Goal: Check status: Check status

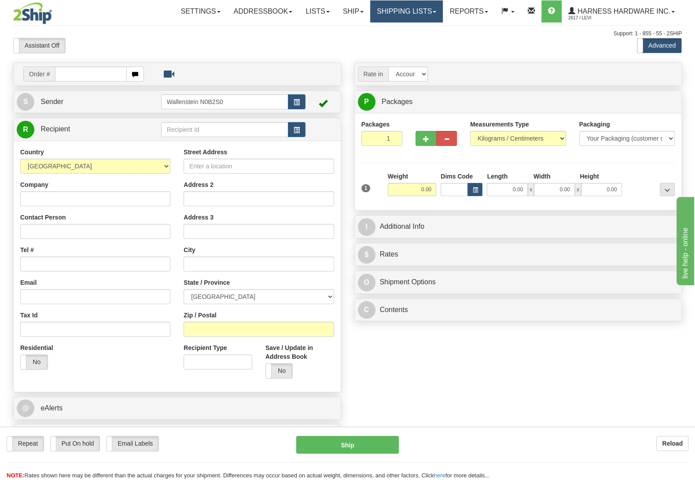
click at [384, 8] on link "Shipping lists" at bounding box center [406, 11] width 73 height 22
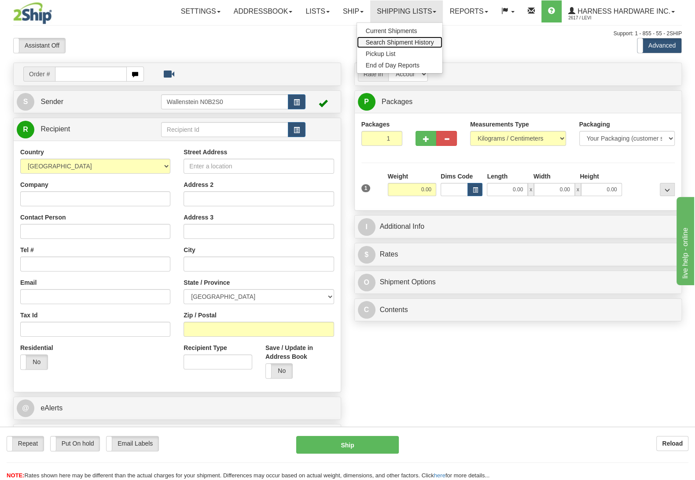
click at [376, 41] on span "Search Shipment History" at bounding box center [400, 42] width 68 height 7
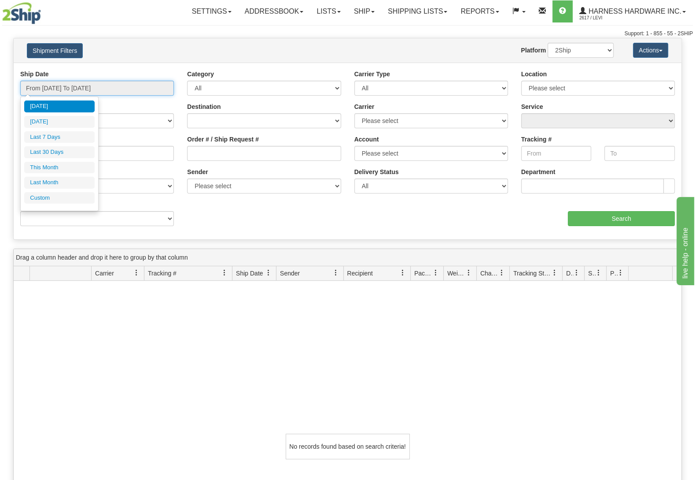
click at [67, 91] on input "From 08/24/2025 To 08/25/2025" at bounding box center [97, 88] width 154 height 15
click at [40, 143] on li "Last 7 Days" at bounding box center [59, 137] width 70 height 12
type input "From 08/19/2025 To 08/25/2025"
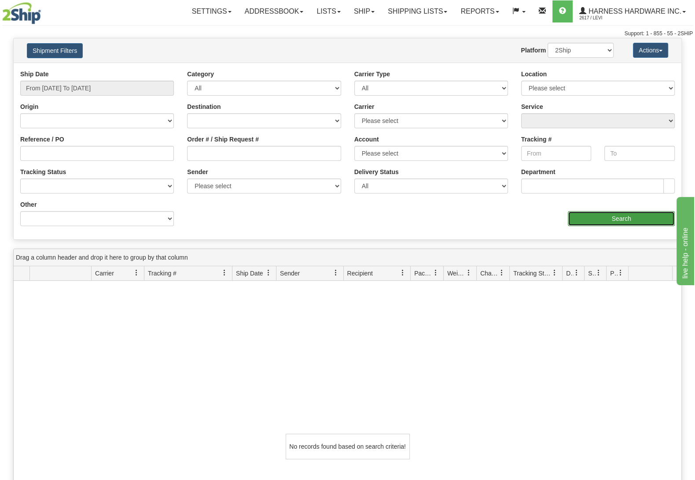
click at [588, 222] on input "Search" at bounding box center [621, 218] width 107 height 15
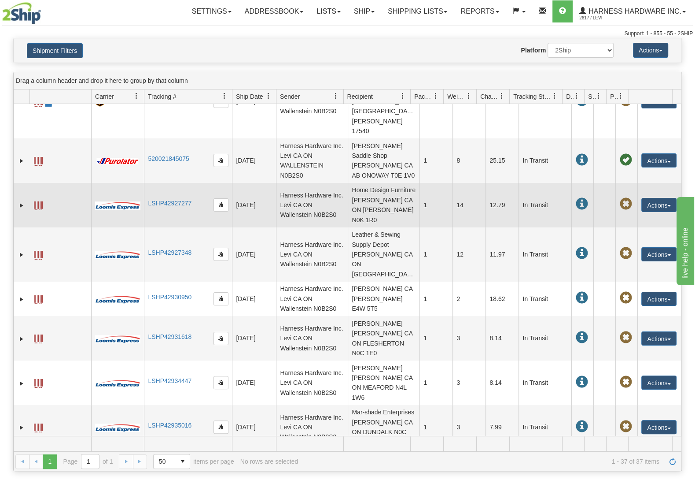
scroll to position [79, 0]
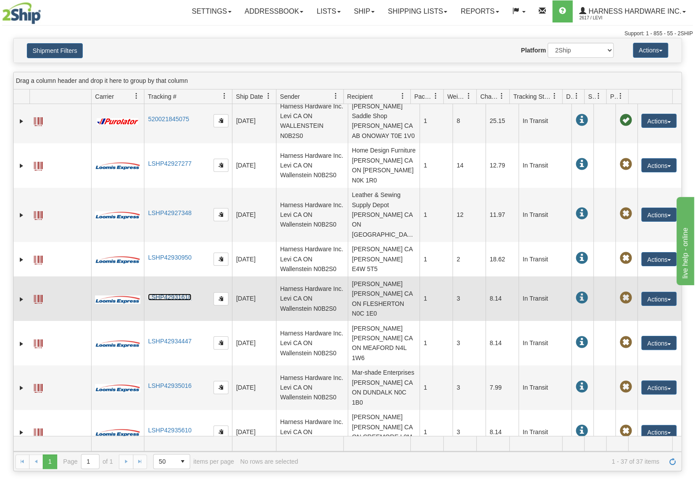
click at [159, 293] on link "LSHP42931618" at bounding box center [170, 296] width 44 height 7
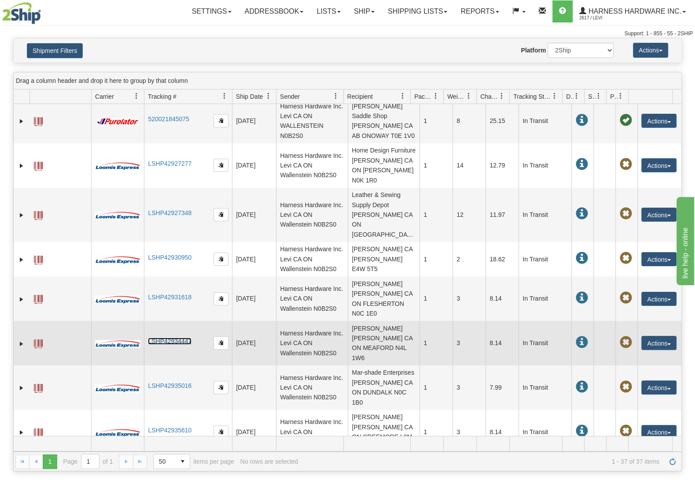
click at [183, 337] on link "LSHP42934447" at bounding box center [170, 340] width 44 height 7
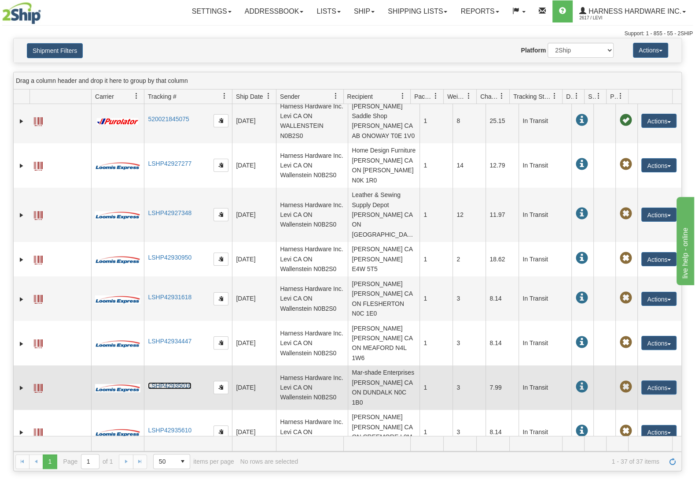
click at [175, 382] on link "LSHP42935016" at bounding box center [170, 385] width 44 height 7
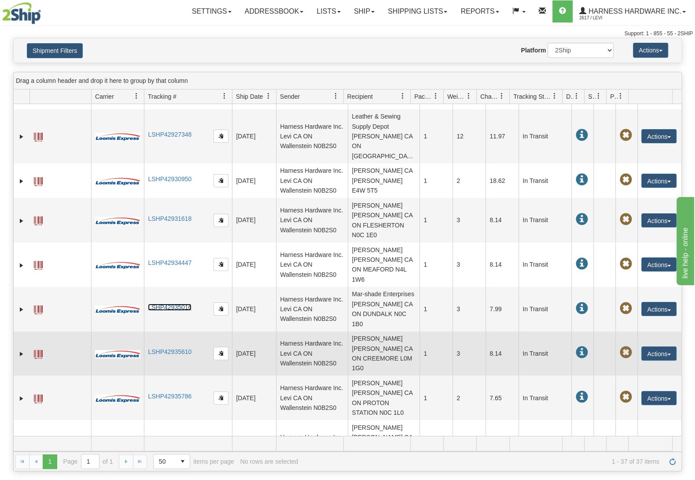
scroll to position [159, 0]
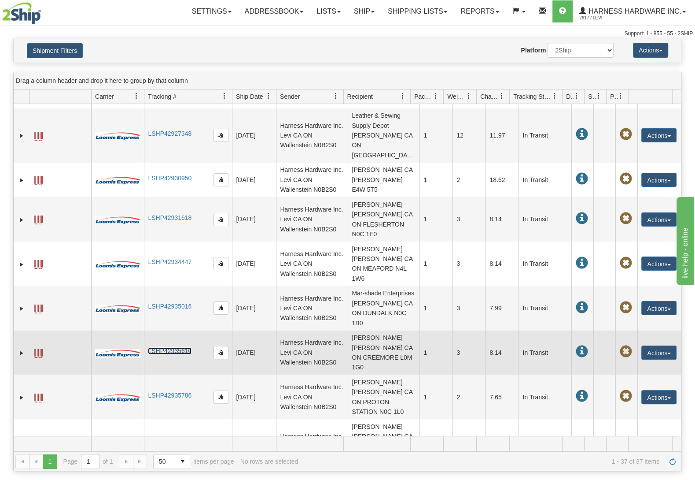
click at [189, 347] on link "LSHP42935610" at bounding box center [170, 350] width 44 height 7
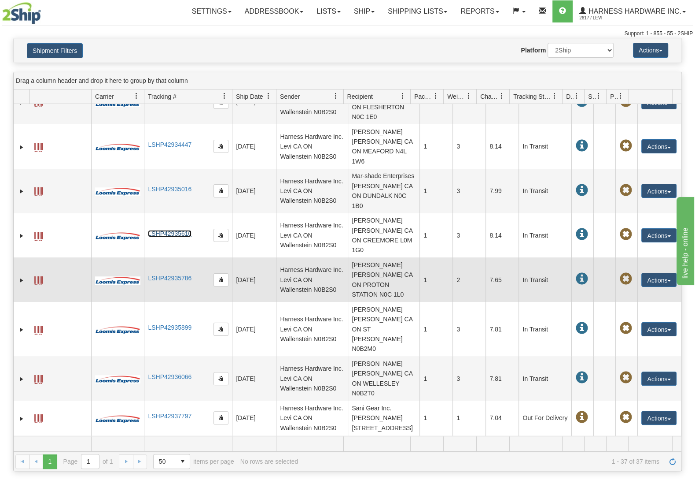
scroll to position [277, 0]
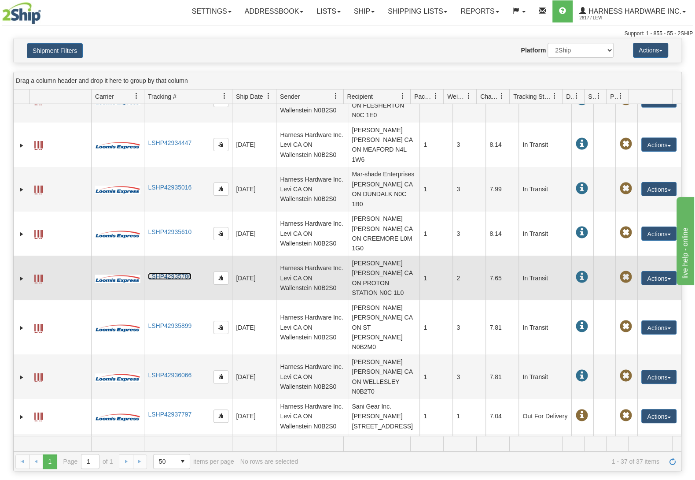
click at [181, 273] on link "LSHP42935786" at bounding box center [170, 276] width 44 height 7
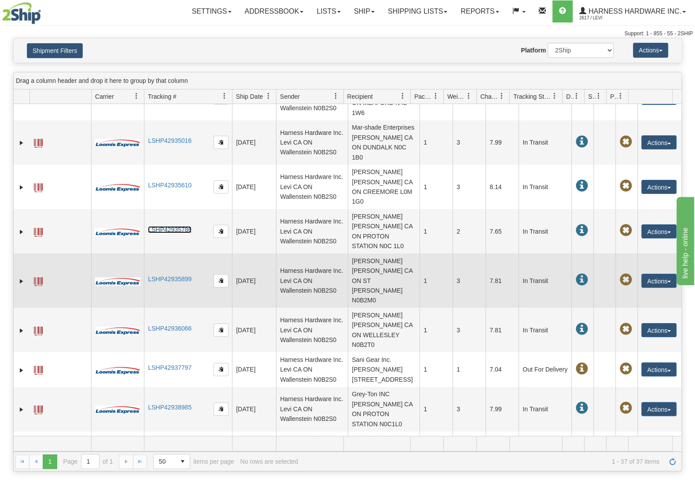
scroll to position [357, 0]
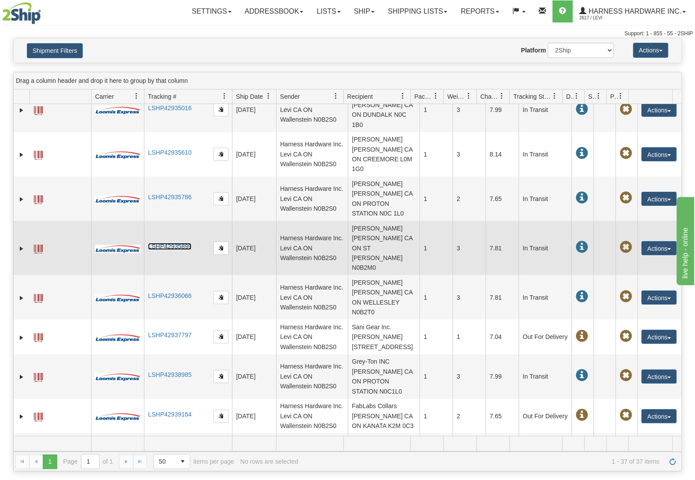
click at [160, 243] on link "LSHP42935899" at bounding box center [170, 246] width 44 height 7
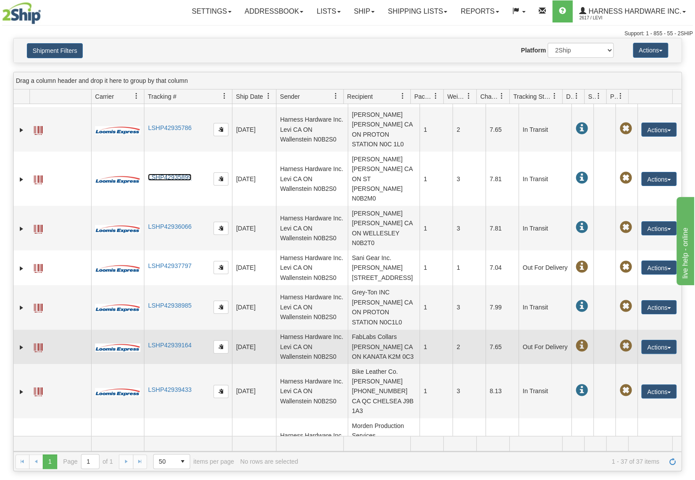
scroll to position [436, 0]
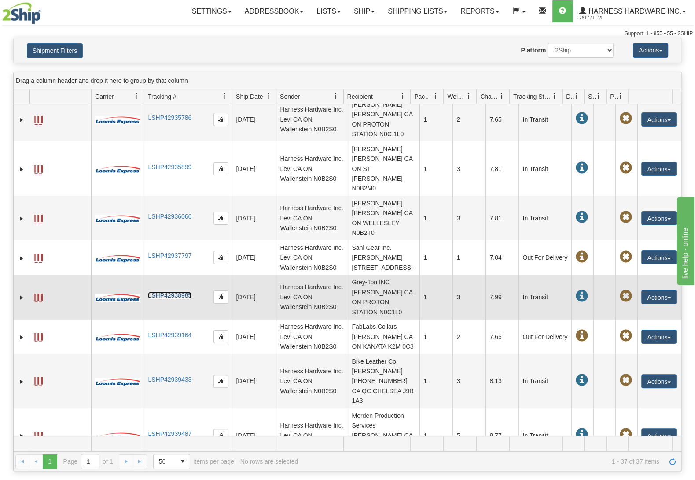
click at [151, 292] on link "LSHP42938985" at bounding box center [170, 295] width 44 height 7
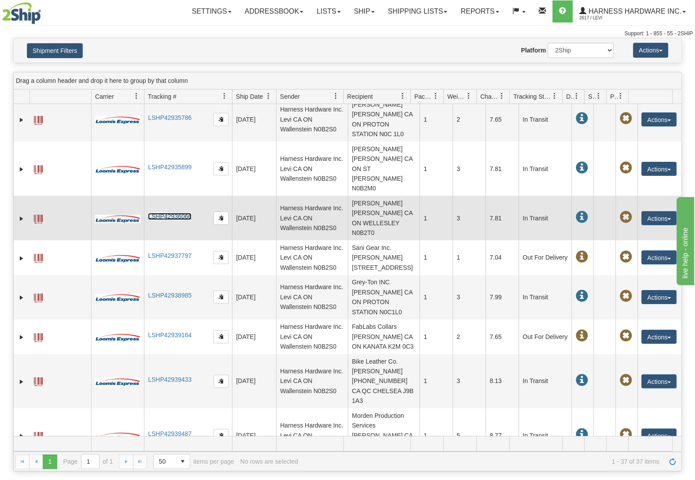
click at [155, 213] on link "LSHP42936066" at bounding box center [170, 216] width 44 height 7
